Goal: Task Accomplishment & Management: Use online tool/utility

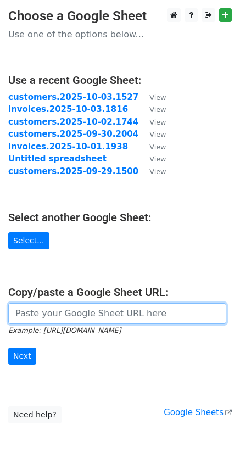
click at [43, 311] on input "url" at bounding box center [117, 313] width 218 height 21
paste input "https://docs.google.com/spreadsheets/d/1t12AVEfnfyMIbuc5GqY2d3G1B43PqNxyPMoyrhm…"
type input "https://docs.google.com/spreadsheets/d/1t12AVEfnfyMIbuc5GqY2d3G1B43PqNxyPMoyrhm…"
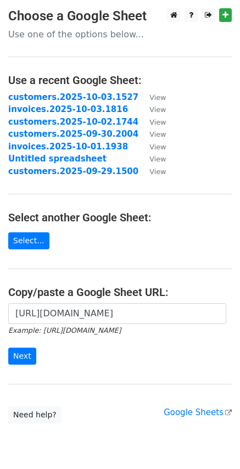
scroll to position [0, 0]
click at [21, 358] on input "Next" at bounding box center [22, 356] width 28 height 17
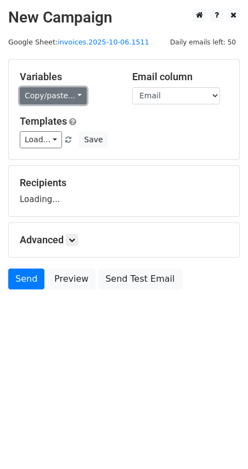
click at [72, 95] on link "Copy/paste..." at bounding box center [53, 95] width 67 height 17
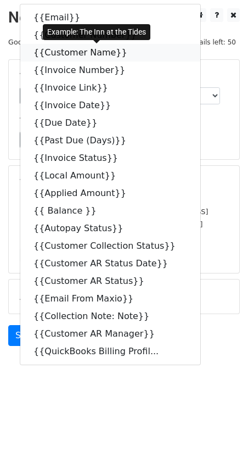
drag, startPoint x: 112, startPoint y: 52, endPoint x: 10, endPoint y: 63, distance: 102.7
click at [130, 53] on icon at bounding box center [134, 52] width 9 height 9
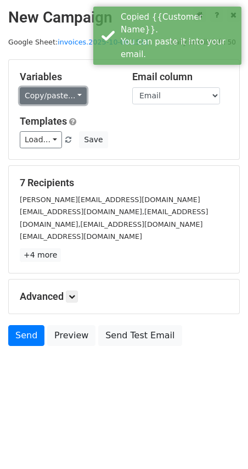
click at [71, 97] on link "Copy/paste..." at bounding box center [53, 95] width 67 height 17
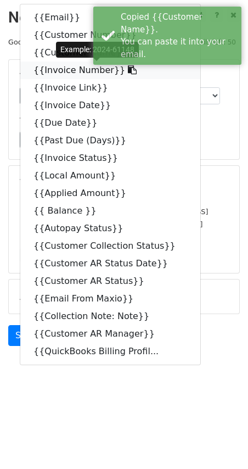
click at [128, 72] on icon at bounding box center [132, 69] width 9 height 9
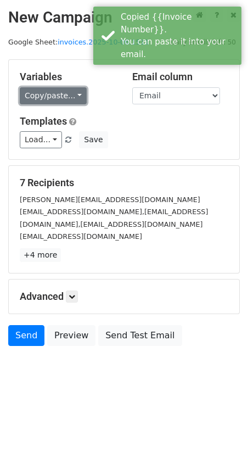
click at [70, 94] on link "Copy/paste..." at bounding box center [53, 95] width 67 height 17
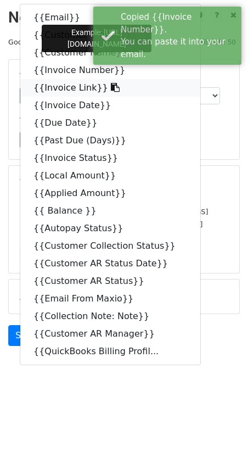
click at [111, 89] on icon at bounding box center [115, 87] width 9 height 9
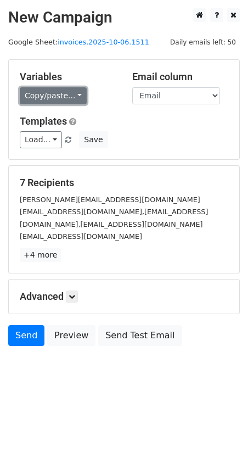
click at [71, 94] on link "Copy/paste..." at bounding box center [53, 95] width 67 height 17
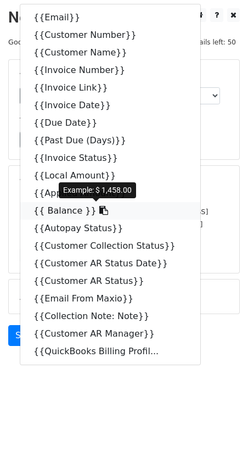
click at [99, 212] on icon at bounding box center [103, 210] width 9 height 9
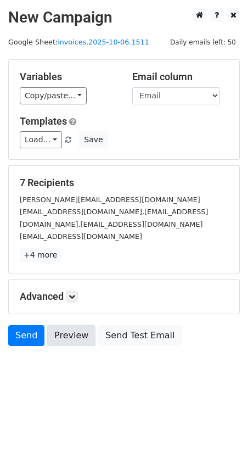
click at [69, 334] on link "Preview" at bounding box center [71, 335] width 48 height 21
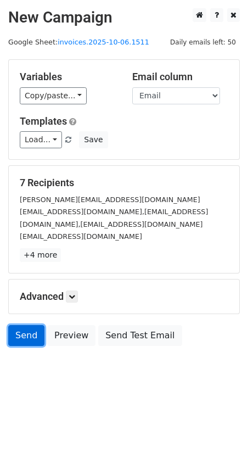
click at [29, 335] on link "Send" at bounding box center [26, 335] width 36 height 21
